Goal: Browse casually

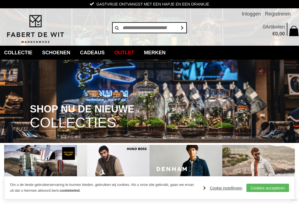
click at [255, 185] on link "Cookies accepteren" at bounding box center [268, 188] width 43 height 8
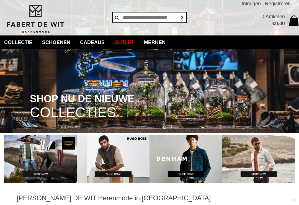
scroll to position [10, 0]
click at [0, 0] on link "Kostuums" at bounding box center [0, 0] width 0 height 0
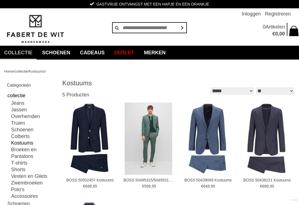
click at [15, 43] on img at bounding box center [35, 29] width 62 height 30
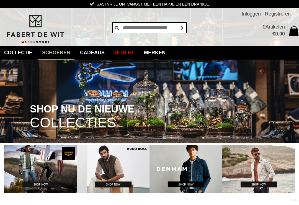
click at [49, 49] on link "Schoenen" at bounding box center [56, 53] width 37 height 14
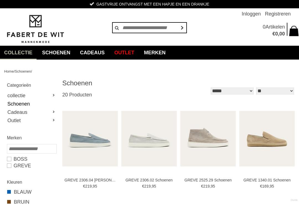
click at [0, 0] on link "Truien" at bounding box center [0, 0] width 0 height 0
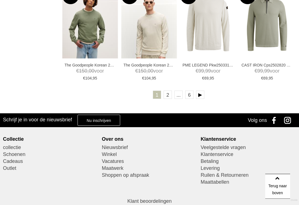
scroll to position [904, 0]
click at [170, 92] on link "2" at bounding box center [168, 95] width 8 height 8
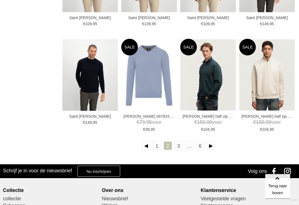
scroll to position [845, 0]
click at [179, 147] on link "3" at bounding box center [179, 146] width 8 height 8
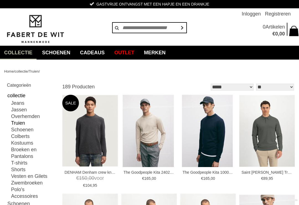
click at [0, 0] on link "Jassen" at bounding box center [0, 0] width 0 height 0
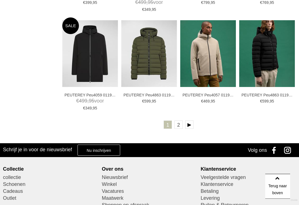
scroll to position [874, 0]
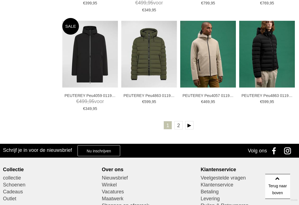
click at [180, 128] on link "2" at bounding box center [179, 125] width 8 height 8
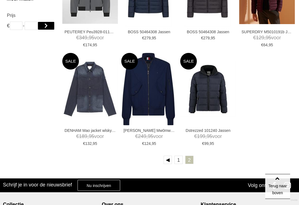
scroll to position [444, 0]
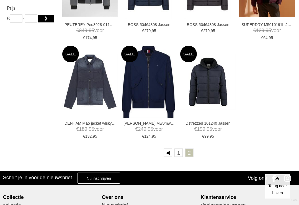
click at [180, 157] on link "1" at bounding box center [179, 152] width 8 height 8
